Goal: Book appointment/travel/reservation

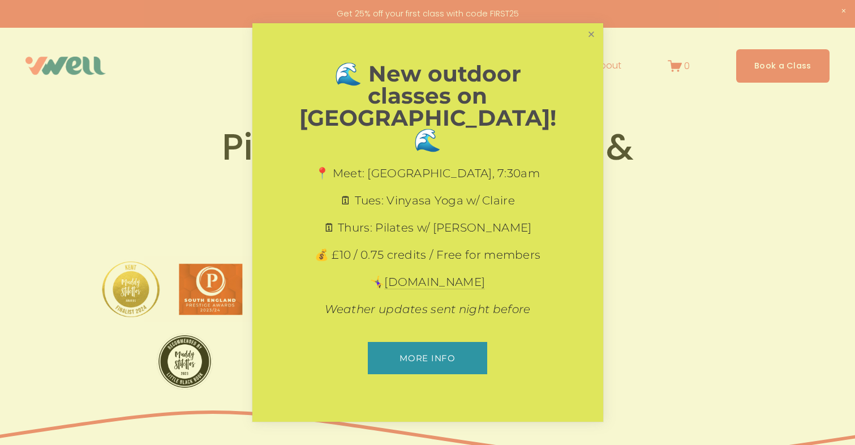
click at [594, 45] on link "Close" at bounding box center [591, 35] width 20 height 20
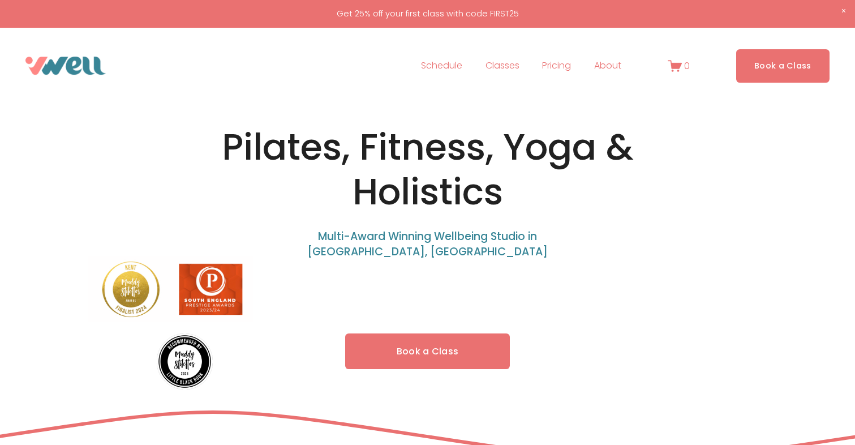
click at [449, 69] on link "Schedule" at bounding box center [441, 66] width 41 height 18
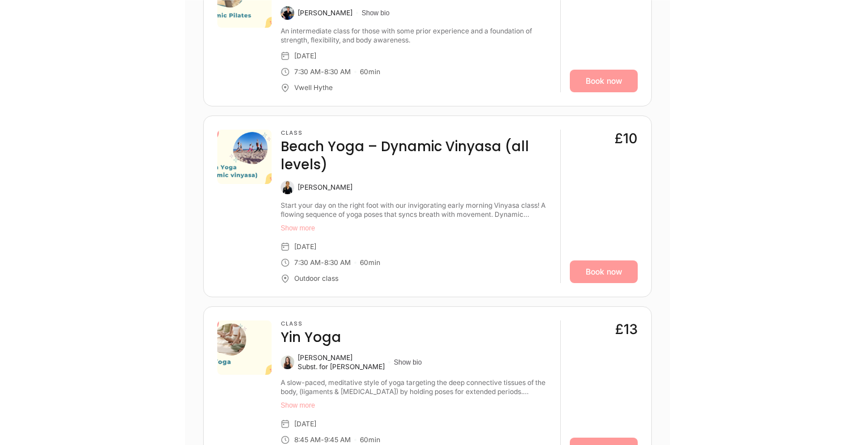
scroll to position [752, 0]
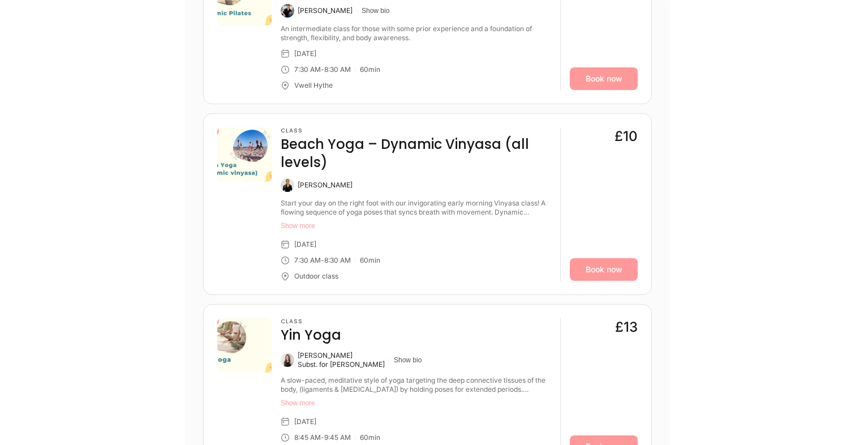
click at [302, 225] on button "Show more" at bounding box center [416, 225] width 270 height 9
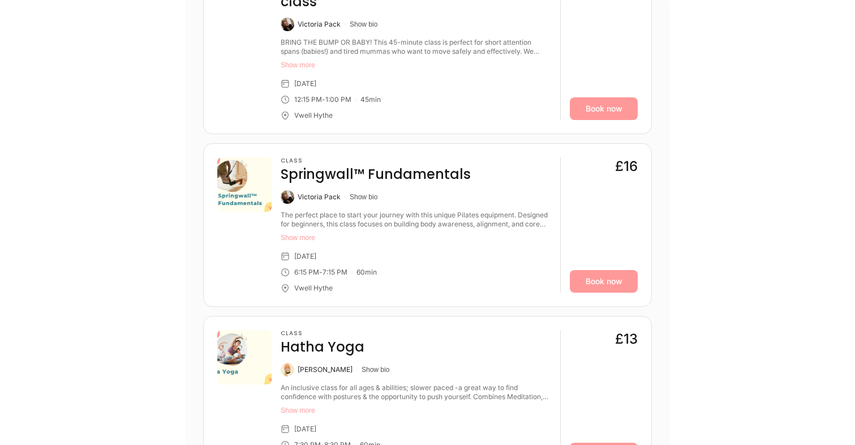
scroll to position [1534, 0]
click at [305, 232] on button "Show more" at bounding box center [416, 236] width 270 height 9
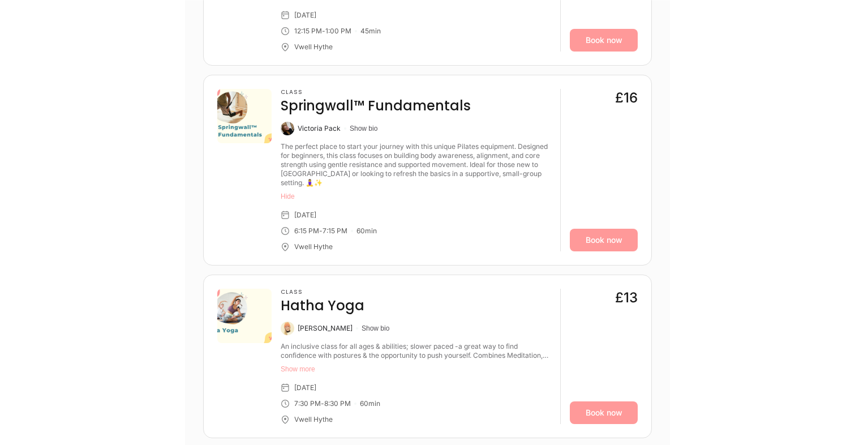
scroll to position [1596, 0]
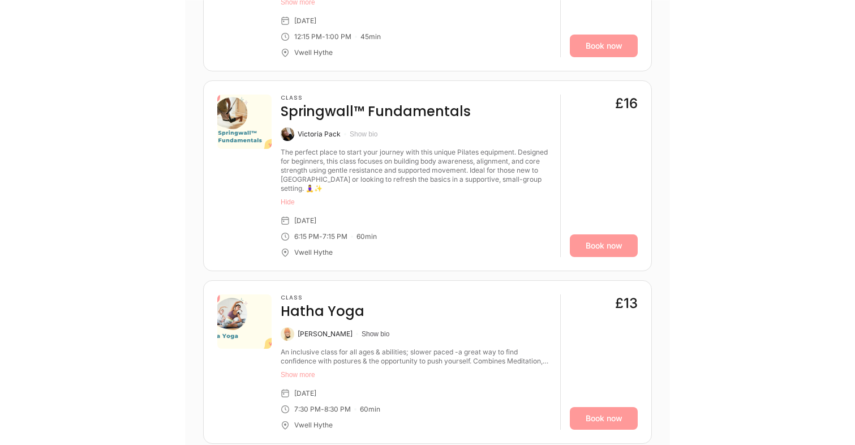
click at [360, 130] on button "Show bio" at bounding box center [364, 134] width 28 height 9
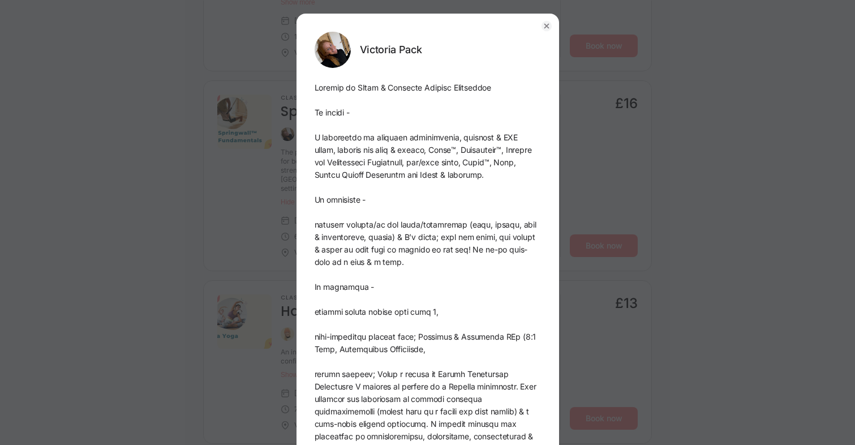
click at [454, 322] on div at bounding box center [427, 305] width 226 height 448
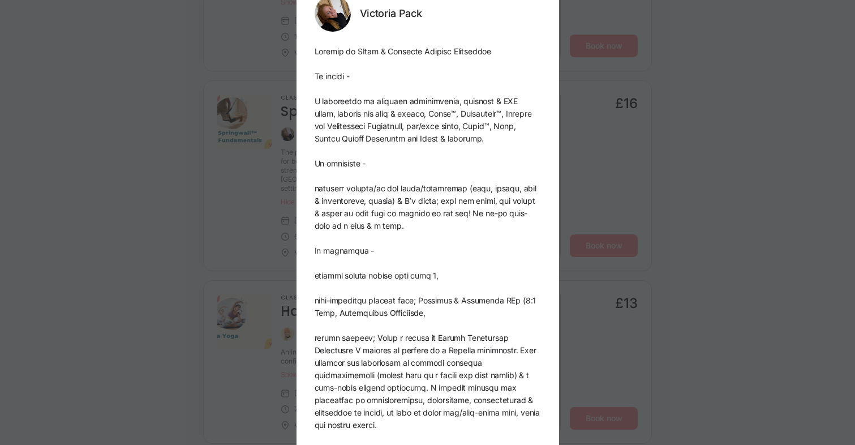
scroll to position [0, 0]
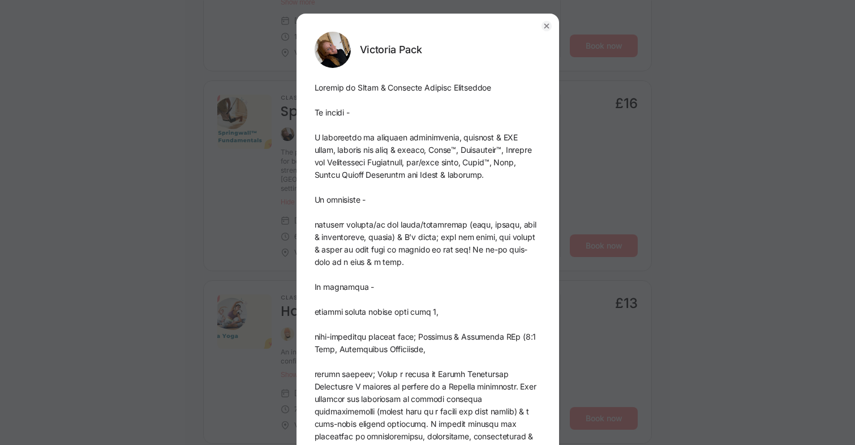
click at [548, 25] on circle "button" at bounding box center [546, 26] width 10 height 10
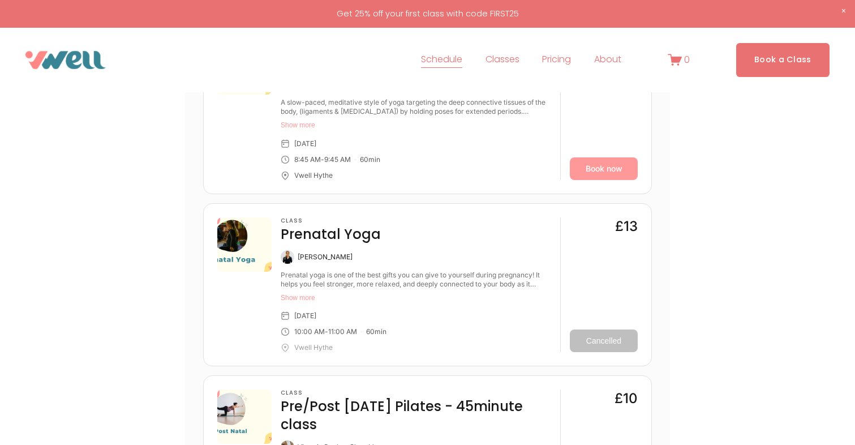
scroll to position [1093, 0]
